Goal: Check status: Check status

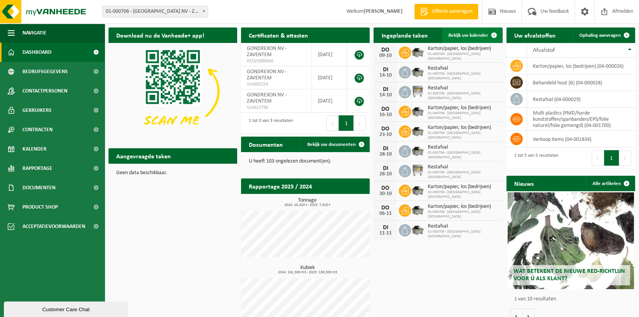
click at [478, 33] on span "Bekijk uw kalender" at bounding box center [468, 35] width 40 height 5
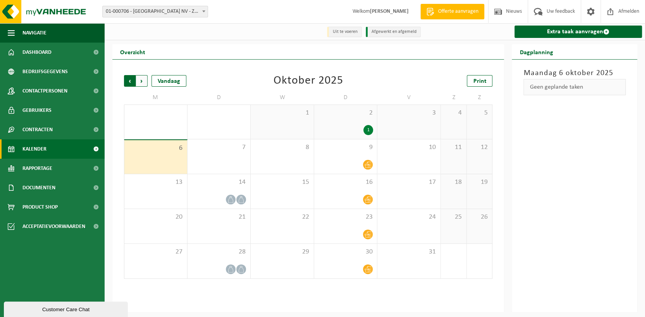
click at [141, 79] on span "Volgende" at bounding box center [142, 81] width 12 height 12
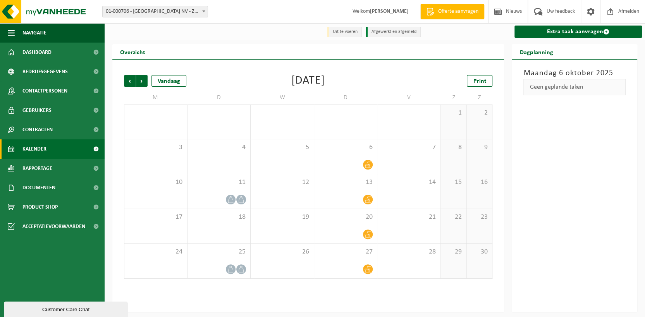
click at [141, 79] on span "Volgende" at bounding box center [142, 81] width 12 height 12
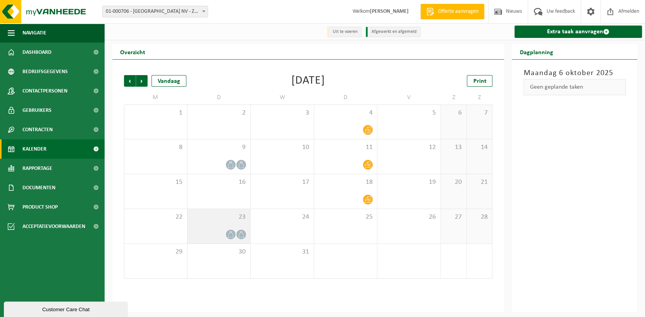
click at [235, 231] on div at bounding box center [218, 234] width 55 height 10
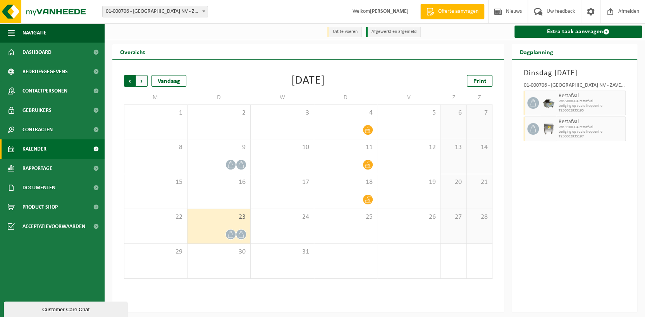
click at [142, 81] on span "Volgende" at bounding box center [142, 81] width 12 height 12
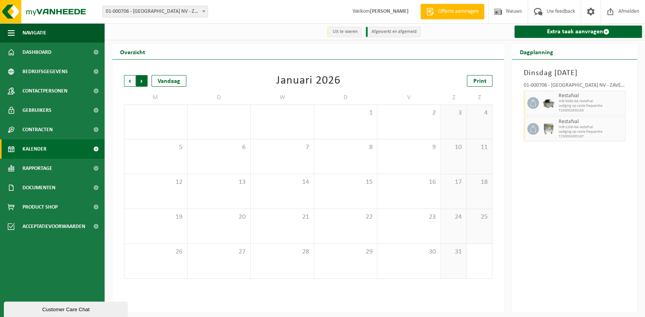
click at [128, 80] on span "Vorige" at bounding box center [130, 81] width 12 height 12
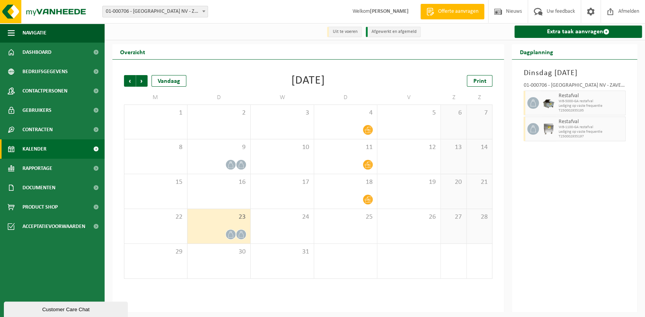
click at [128, 80] on span "Vorige" at bounding box center [130, 81] width 12 height 12
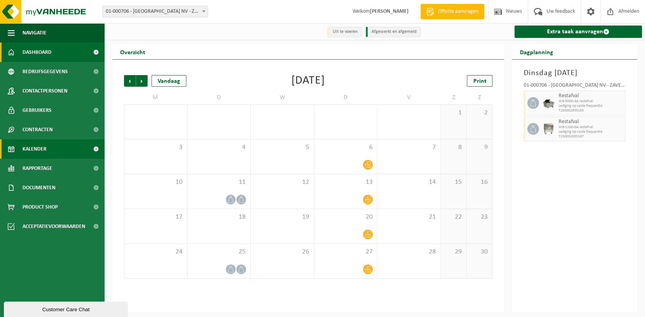
click at [53, 50] on link "Dashboard" at bounding box center [52, 52] width 105 height 19
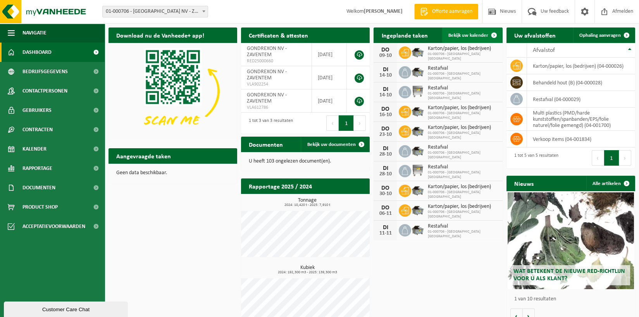
click at [479, 34] on span "Bekijk uw kalender" at bounding box center [468, 35] width 40 height 5
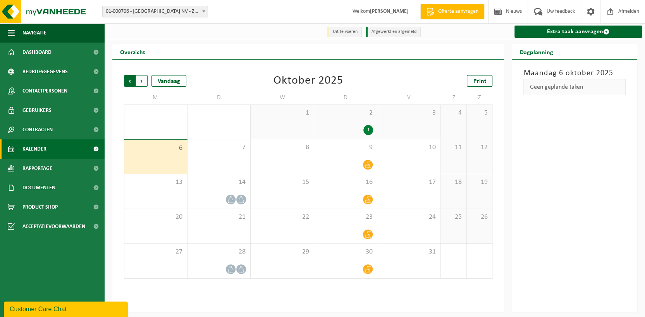
click at [141, 79] on span "Volgende" at bounding box center [142, 81] width 12 height 12
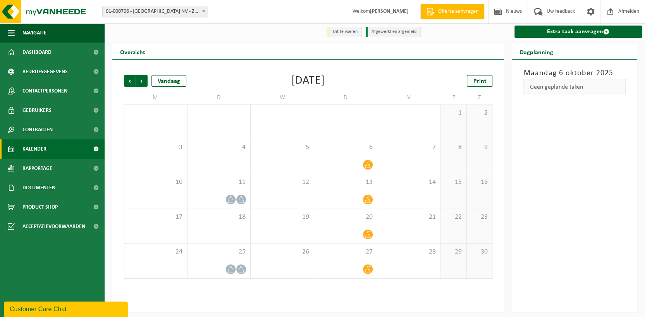
click at [141, 79] on span "Volgende" at bounding box center [142, 81] width 12 height 12
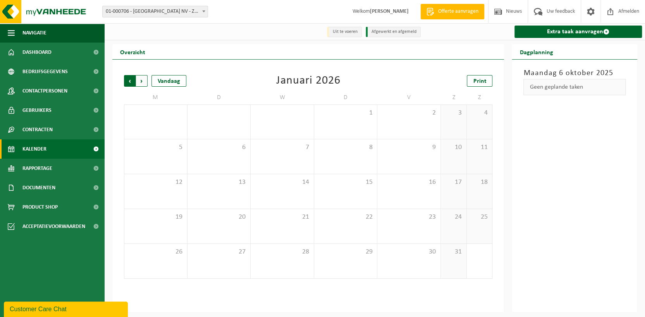
click at [141, 79] on span "Volgende" at bounding box center [142, 81] width 12 height 12
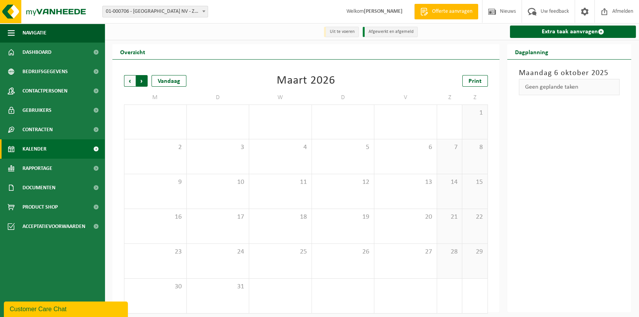
click at [126, 82] on span "Vorige" at bounding box center [130, 81] width 12 height 12
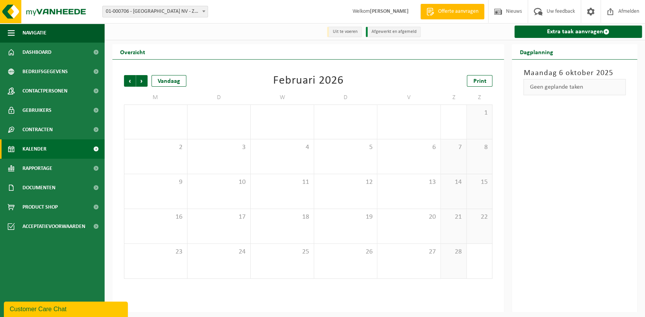
click at [126, 82] on span "Vorige" at bounding box center [130, 81] width 12 height 12
click at [128, 79] on span "Vorige" at bounding box center [130, 81] width 12 height 12
click at [620, 10] on span "Afmelden" at bounding box center [628, 11] width 25 height 23
